Goal: Task Accomplishment & Management: Use online tool/utility

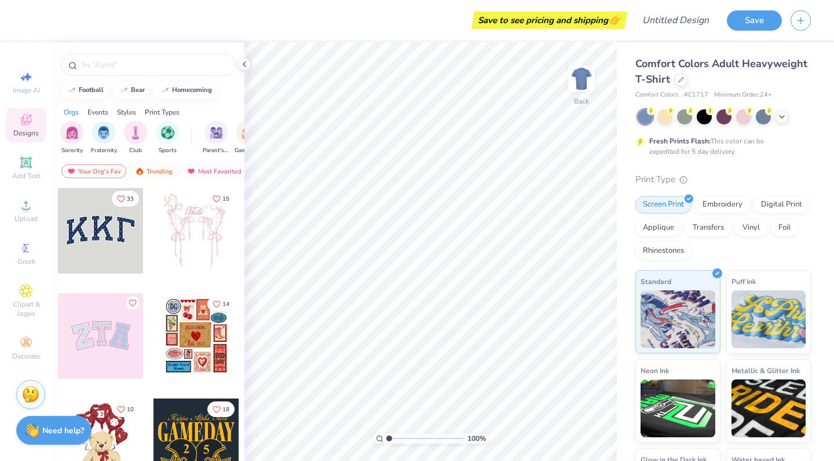
click at [681, 86] on div "Comfort Colors Adult Heavyweight T-Shirt" at bounding box center [722, 71] width 175 height 31
click at [680, 80] on icon at bounding box center [681, 79] width 6 height 6
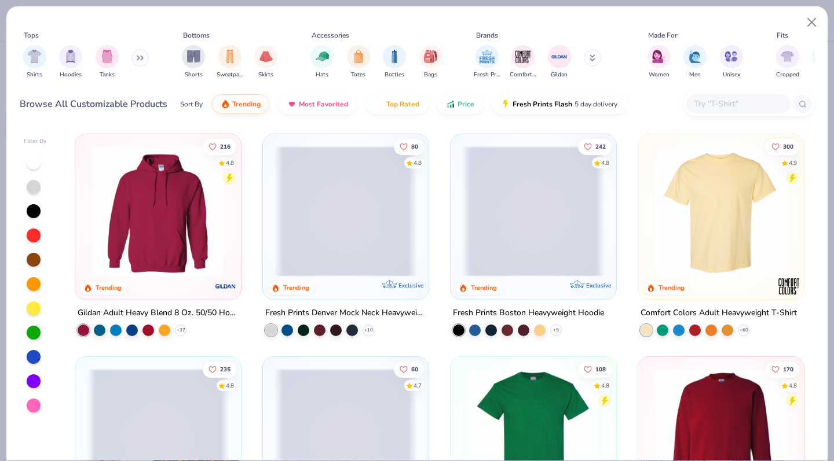
scroll to position [11, 0]
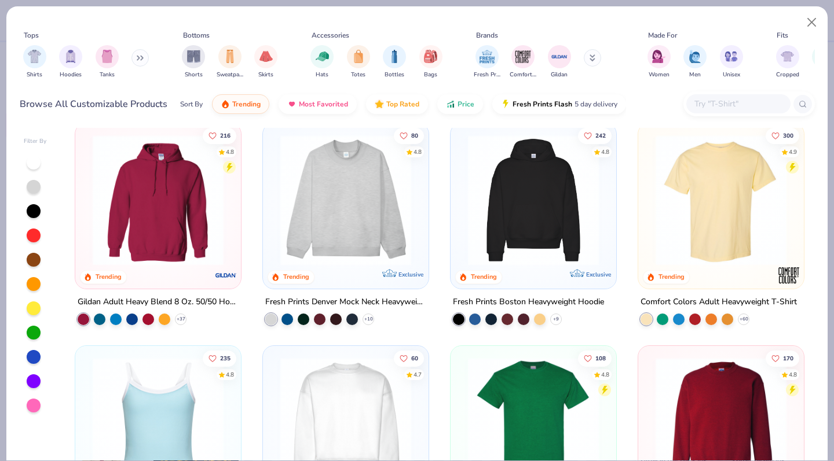
click at [323, 302] on div "Fresh Prints Denver Mock Neck Heavyweight Sweatshirt" at bounding box center [345, 302] width 161 height 14
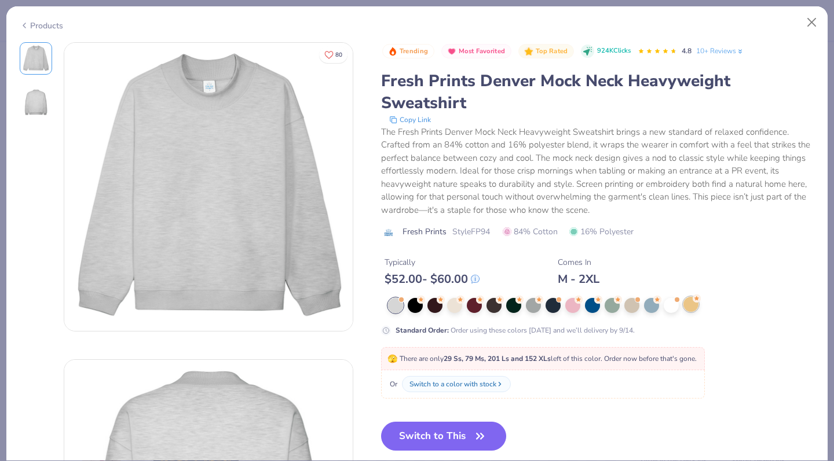
click at [691, 306] on div at bounding box center [690, 304] width 15 height 15
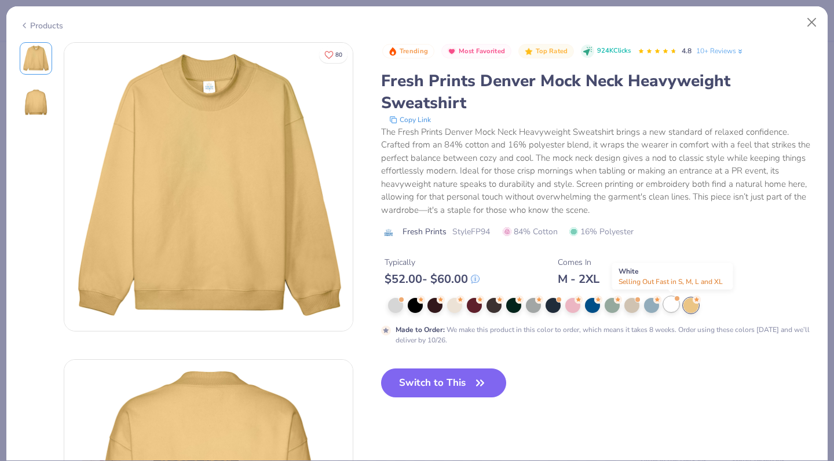
click at [667, 306] on div at bounding box center [670, 304] width 15 height 15
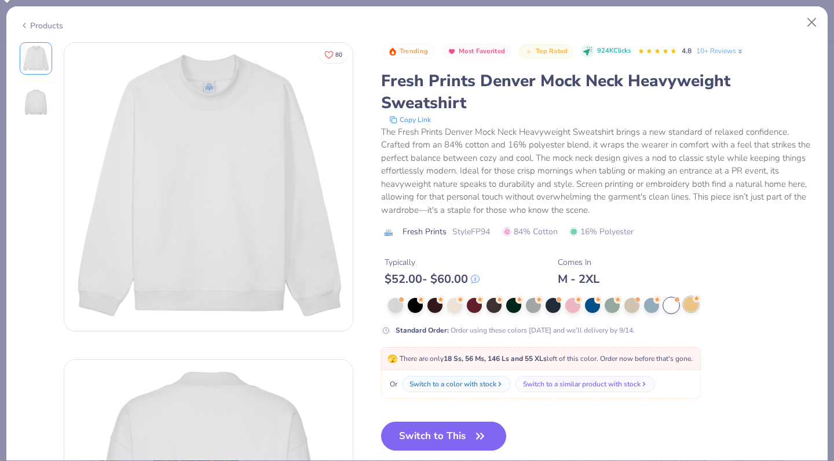
click at [683, 307] on div at bounding box center [690, 304] width 15 height 15
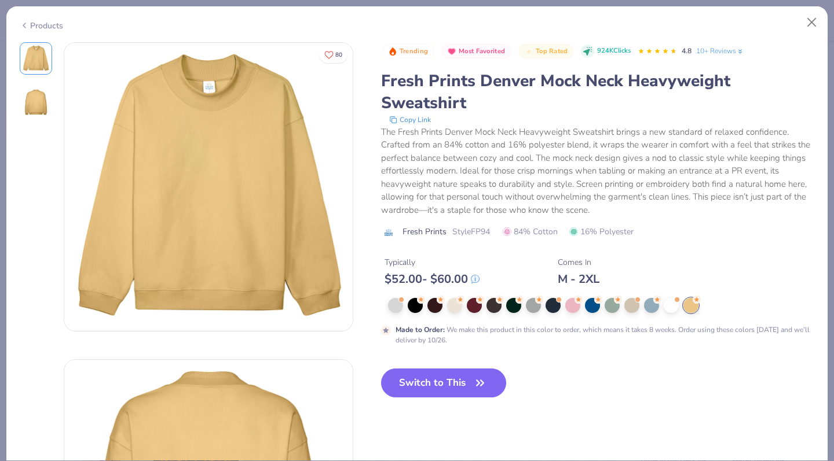
click at [65, 28] on div "Products" at bounding box center [416, 21] width 821 height 30
click at [45, 25] on div "Products" at bounding box center [41, 26] width 43 height 12
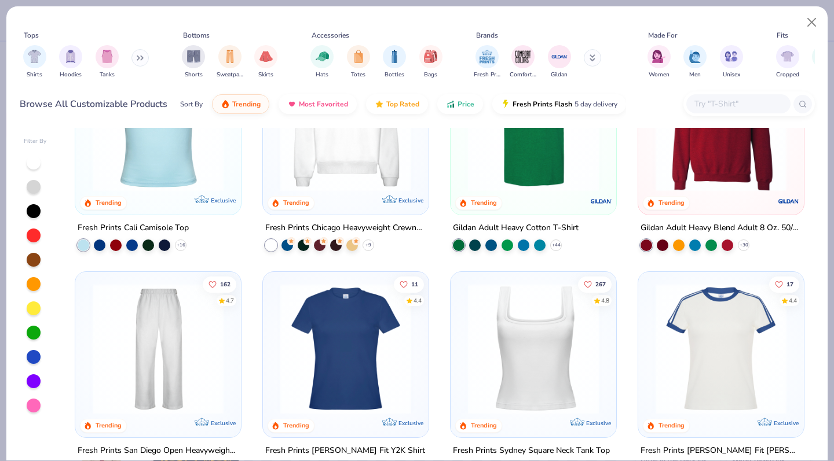
scroll to position [309, 0]
click at [346, 242] on div at bounding box center [352, 243] width 12 height 12
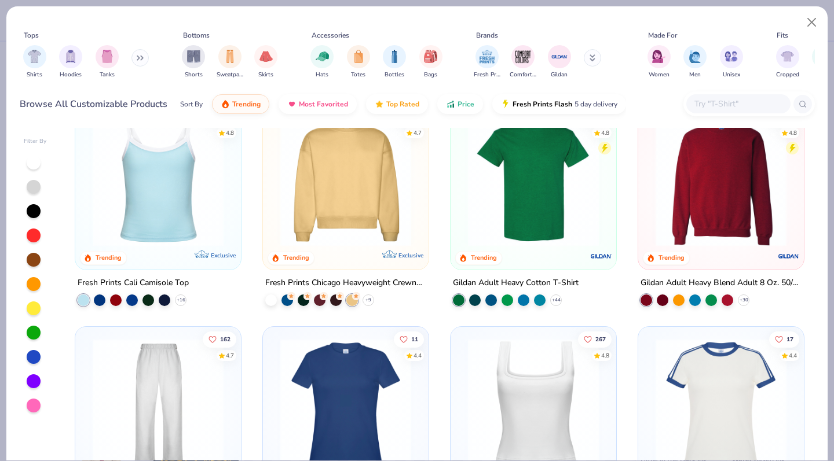
scroll to position [250, 0]
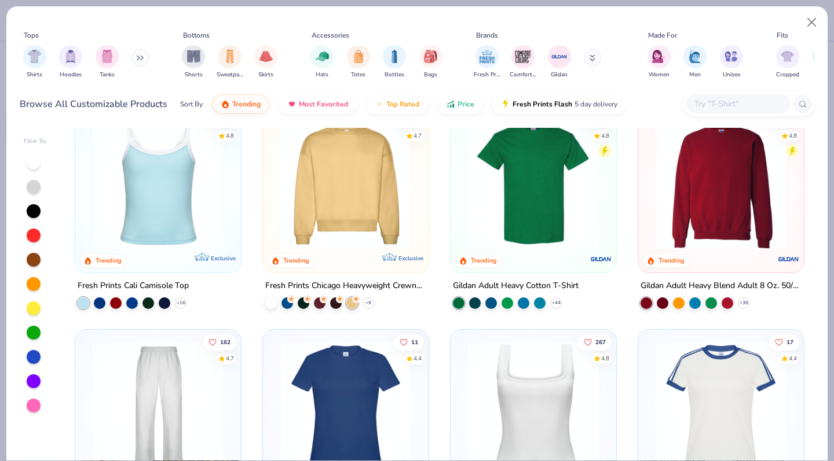
click at [346, 243] on img at bounding box center [345, 184] width 142 height 131
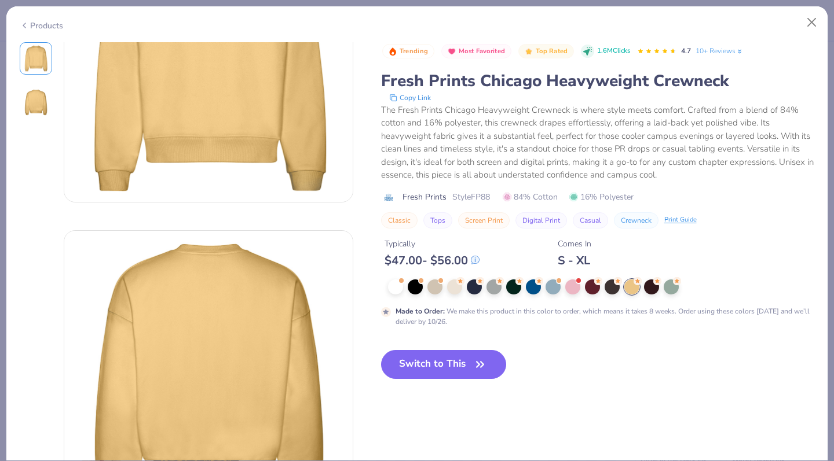
scroll to position [129, 0]
click at [47, 19] on div "Products" at bounding box center [416, 21] width 821 height 30
click at [61, 23] on div "Products" at bounding box center [41, 26] width 43 height 12
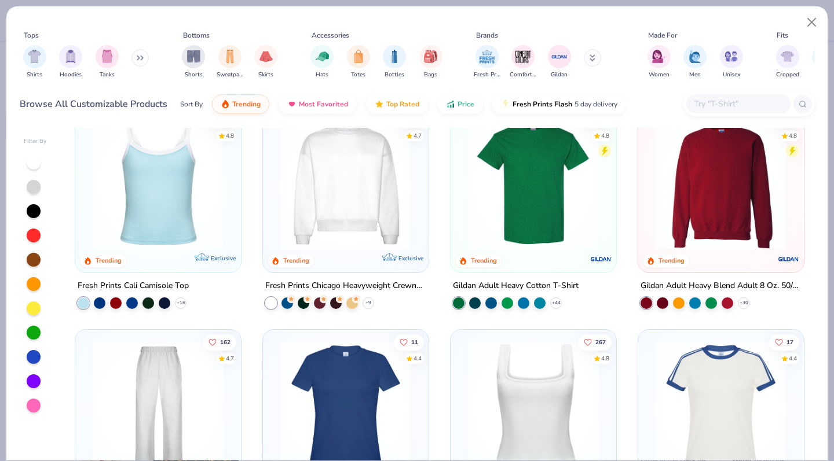
click at [34, 302] on div at bounding box center [34, 309] width 14 height 14
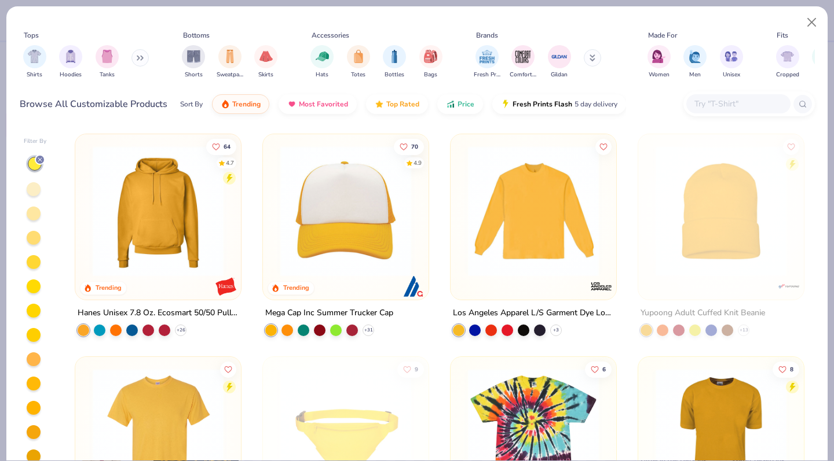
click at [35, 216] on div at bounding box center [34, 214] width 14 height 14
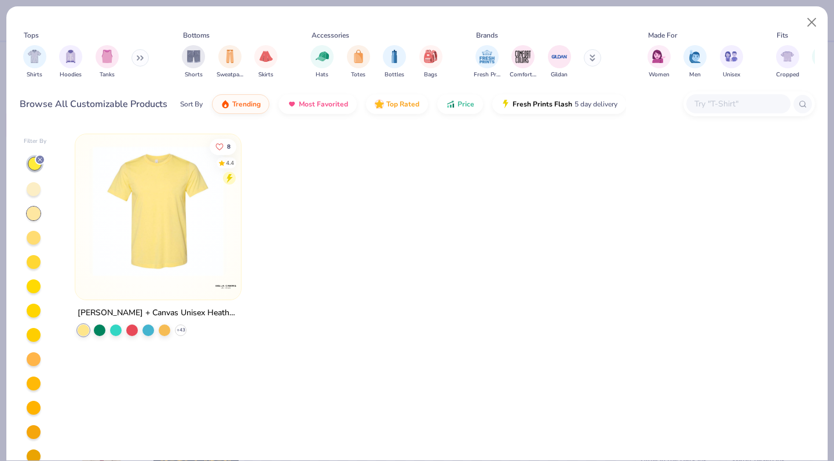
click at [35, 188] on div at bounding box center [34, 189] width 14 height 14
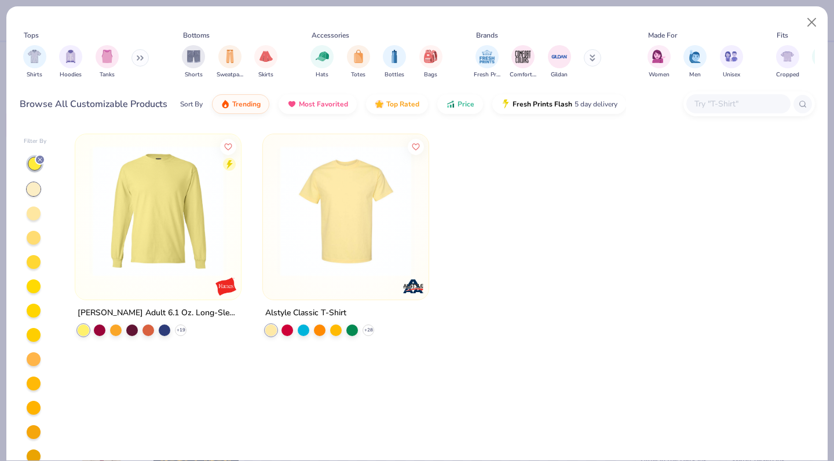
click at [36, 243] on div at bounding box center [34, 238] width 14 height 14
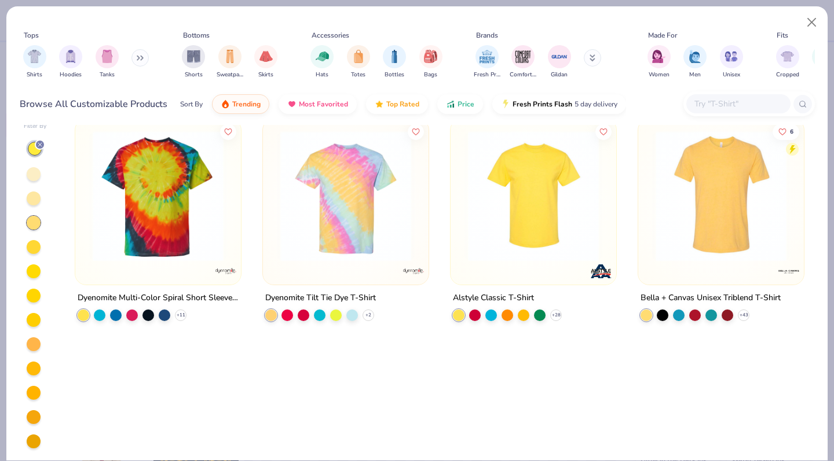
scroll to position [15, 0]
click at [34, 242] on div at bounding box center [34, 247] width 14 height 14
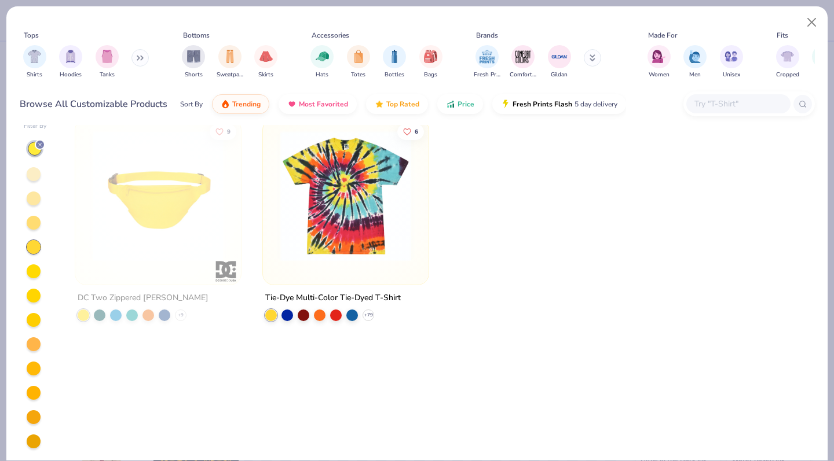
click at [35, 264] on div at bounding box center [33, 271] width 15 height 15
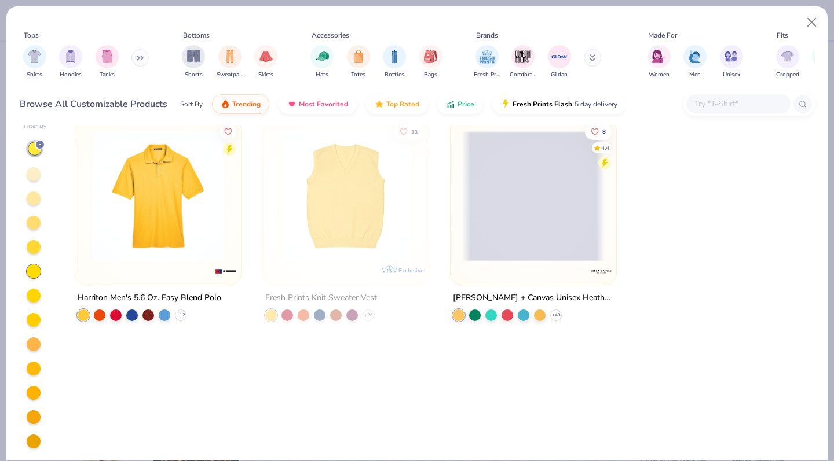
click at [33, 309] on div at bounding box center [35, 294] width 23 height 309
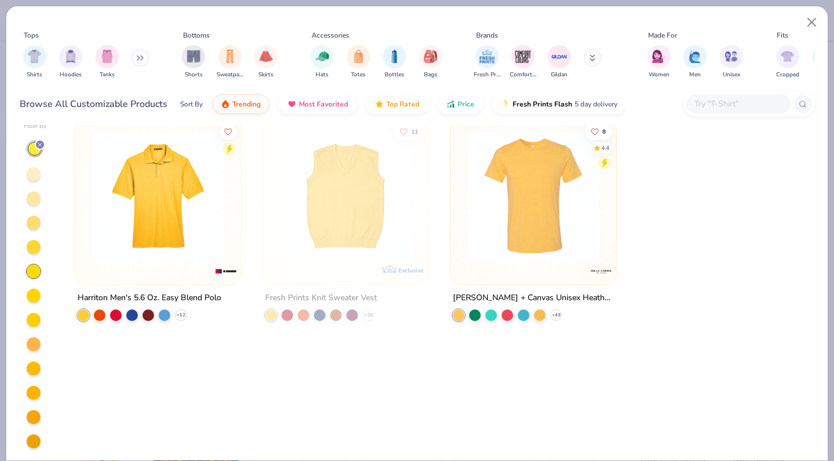
click at [34, 304] on div at bounding box center [35, 294] width 23 height 309
click at [32, 300] on div at bounding box center [34, 296] width 14 height 14
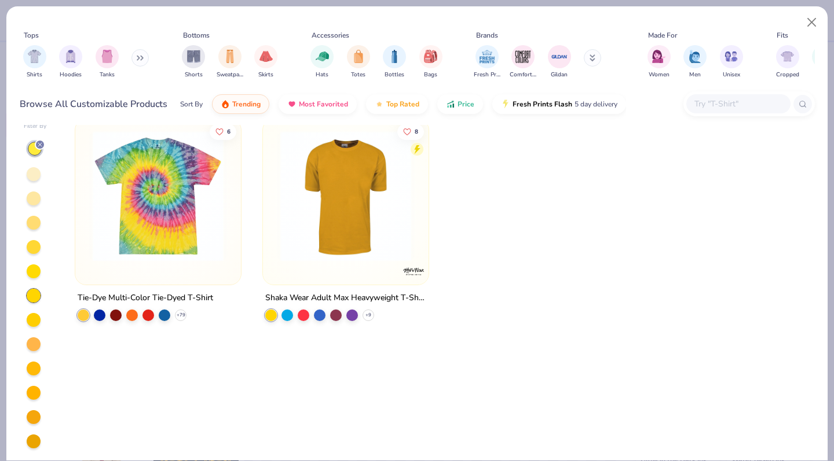
click at [35, 322] on div at bounding box center [34, 320] width 14 height 14
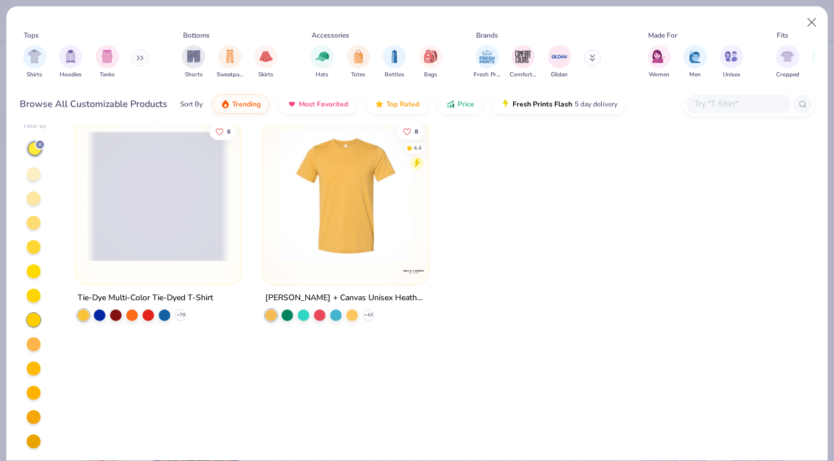
click at [33, 357] on div at bounding box center [35, 294] width 23 height 309
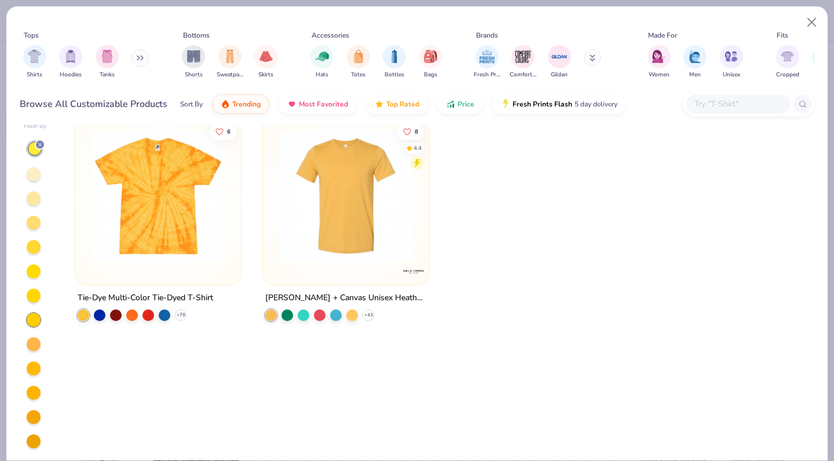
click at [34, 348] on div at bounding box center [34, 344] width 14 height 14
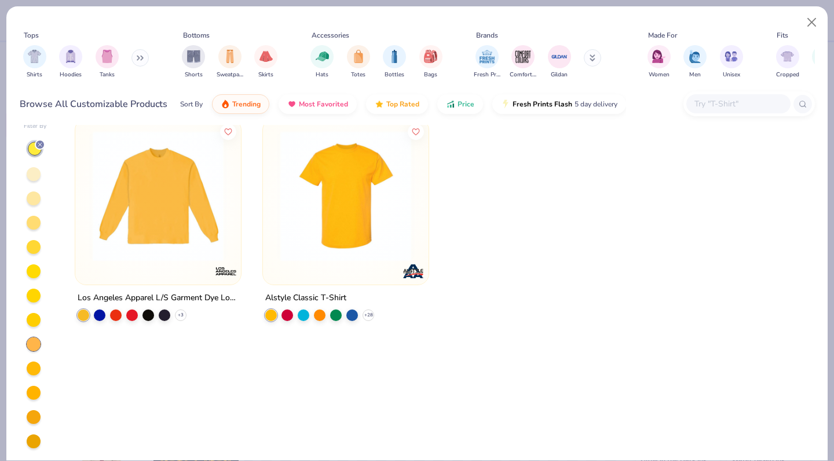
click at [34, 367] on div at bounding box center [34, 369] width 14 height 14
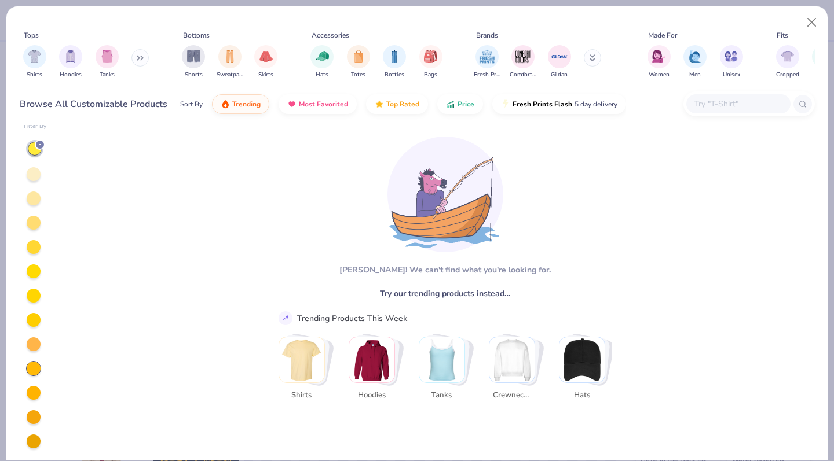
click at [34, 417] on div at bounding box center [34, 417] width 14 height 14
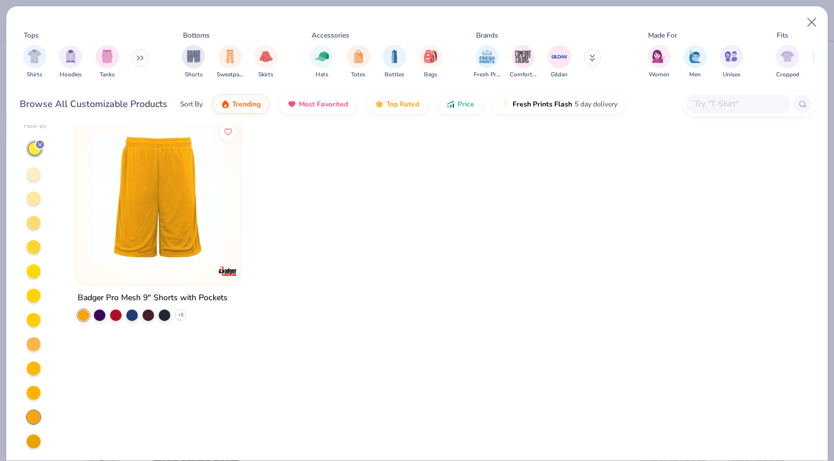
click at [36, 447] on div at bounding box center [34, 442] width 14 height 14
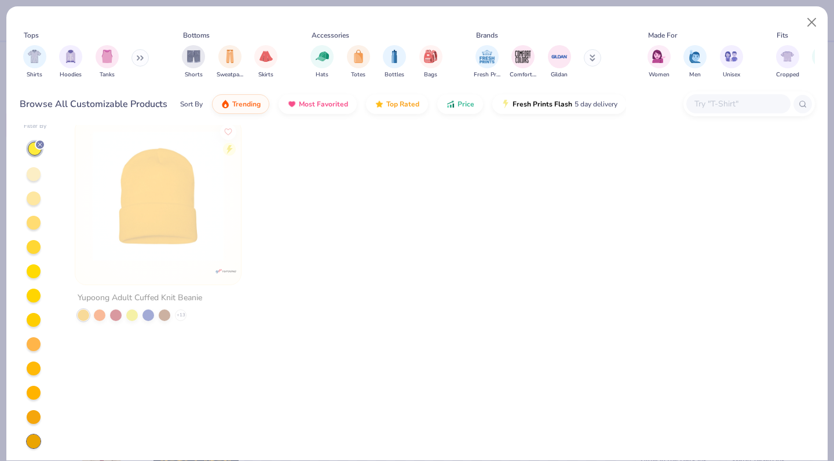
click at [36, 145] on icon at bounding box center [39, 144] width 7 height 7
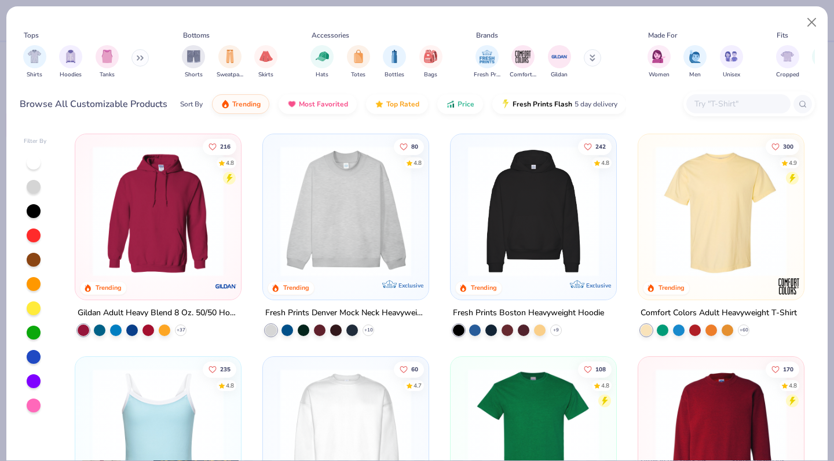
scroll to position [14, 0]
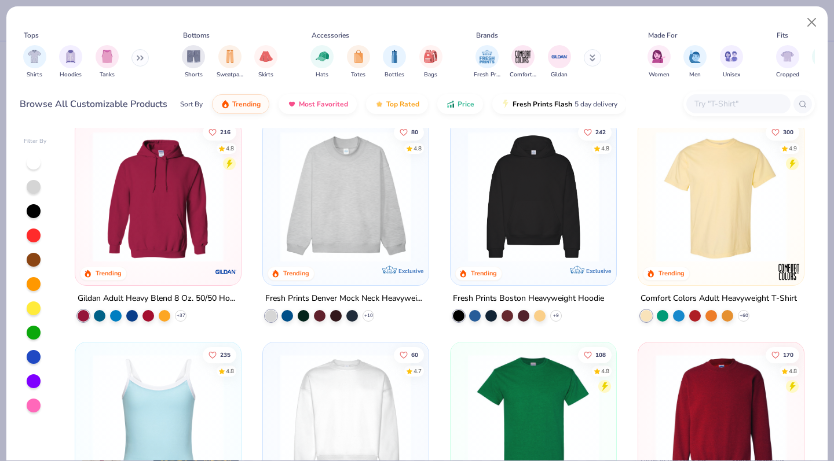
click at [328, 301] on div "Fresh Prints Denver Mock Neck Heavyweight Sweatshirt" at bounding box center [345, 299] width 161 height 14
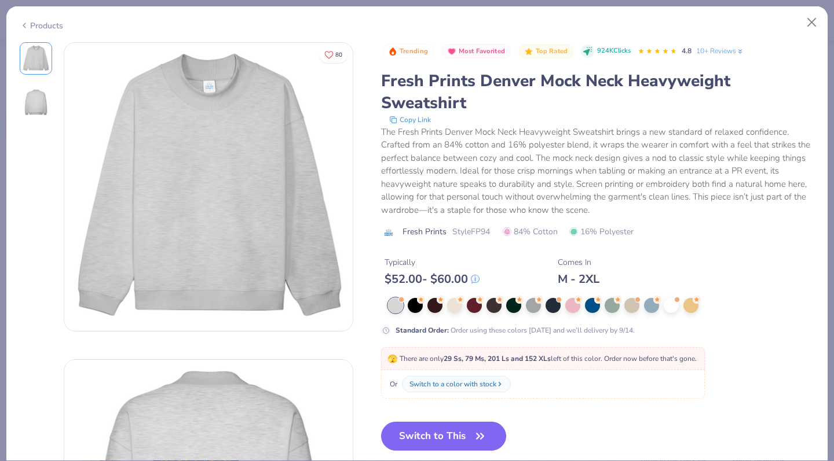
click at [704, 299] on div at bounding box center [601, 305] width 427 height 15
click at [700, 304] on div at bounding box center [601, 305] width 427 height 15
click at [696, 306] on div at bounding box center [690, 304] width 15 height 15
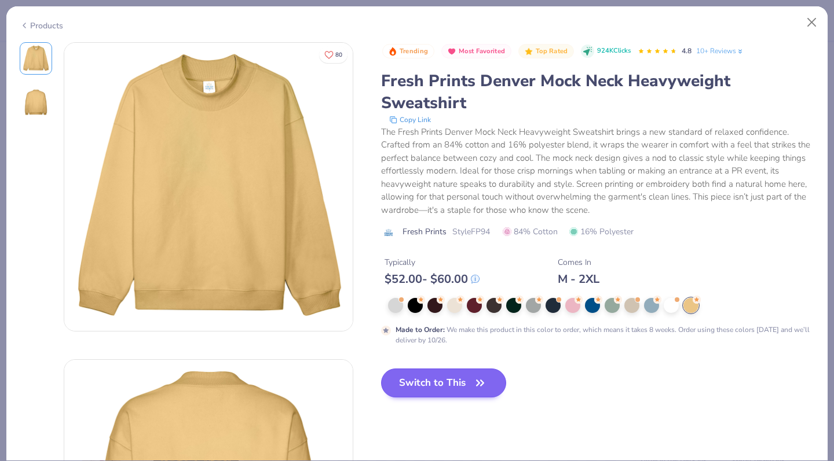
click at [457, 386] on button "Switch to This" at bounding box center [444, 383] width 126 height 29
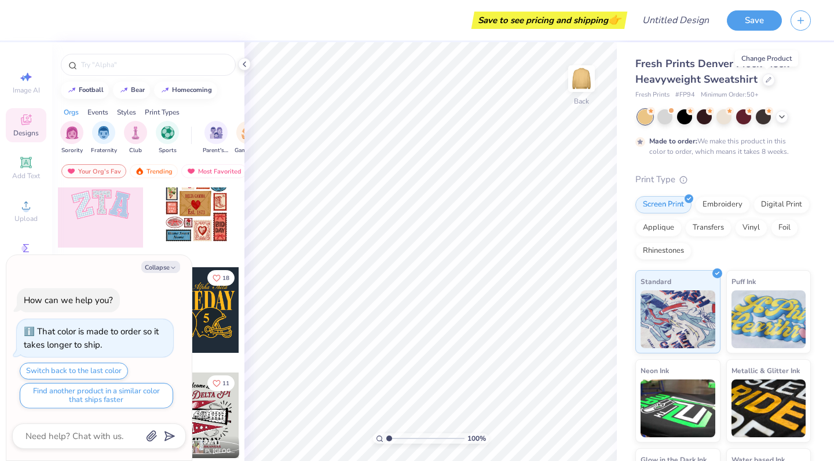
scroll to position [141, 0]
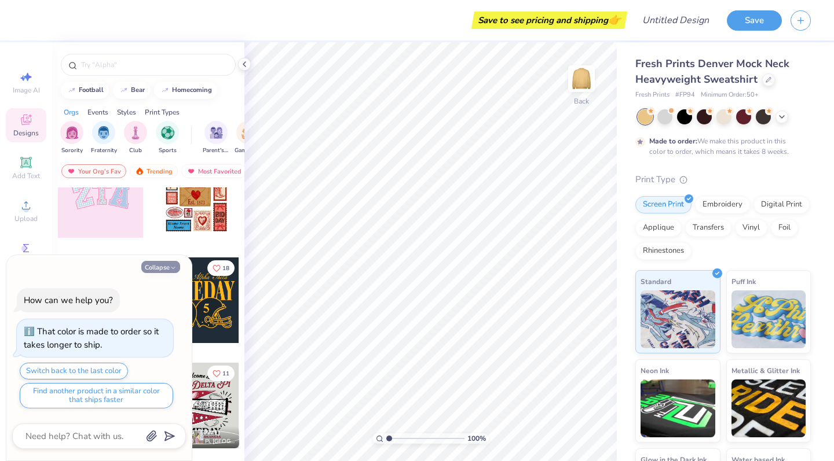
click at [166, 271] on button "Collapse" at bounding box center [160, 267] width 39 height 12
type textarea "x"
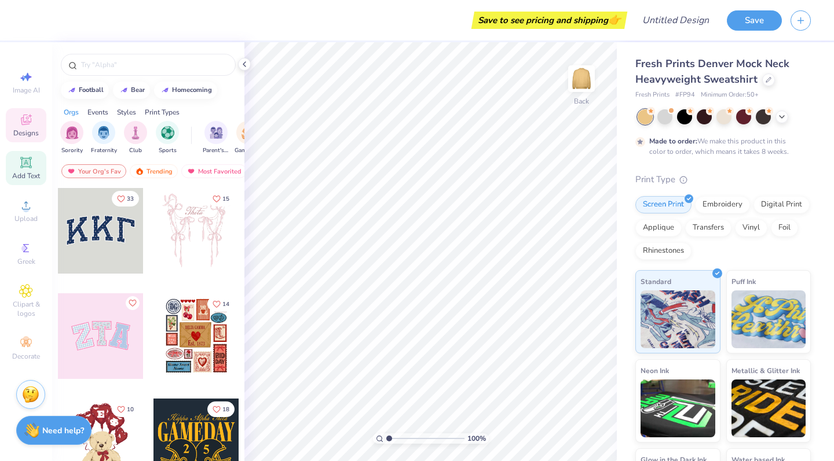
scroll to position [-1, 0]
click at [28, 168] on icon at bounding box center [26, 163] width 14 height 14
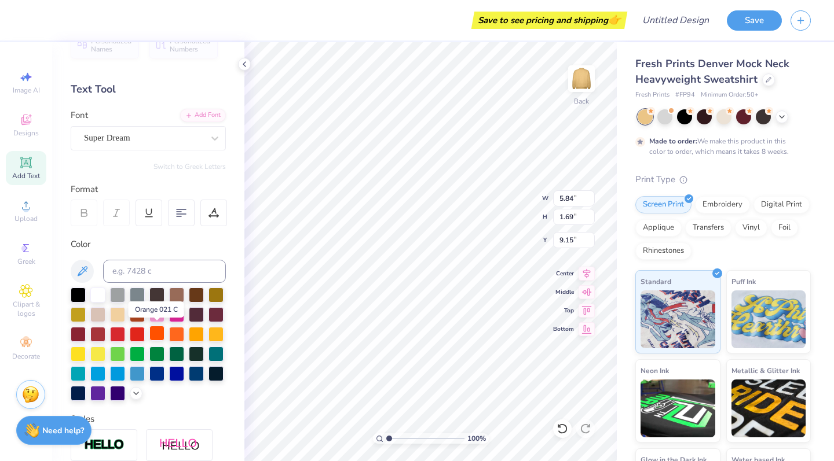
scroll to position [25, 0]
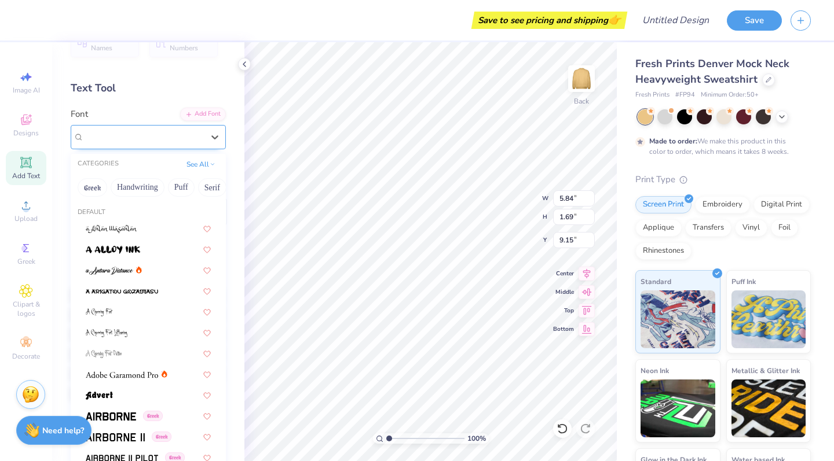
click at [200, 126] on div "Super Dream" at bounding box center [148, 137] width 155 height 24
click at [91, 192] on button "Greek" at bounding box center [93, 187] width 30 height 19
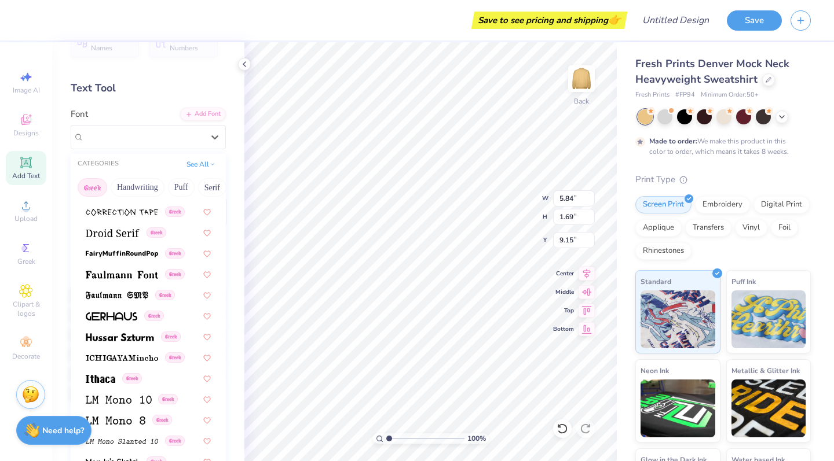
scroll to position [357, 0]
